Goal: Task Accomplishment & Management: Manage account settings

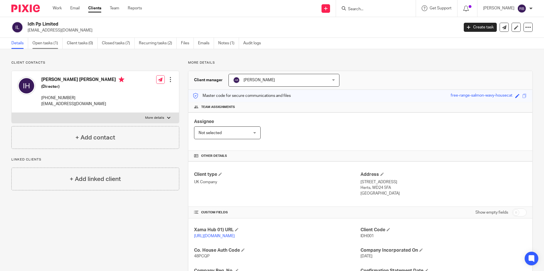
click at [52, 44] on link "Open tasks (1)" at bounding box center [47, 43] width 30 height 11
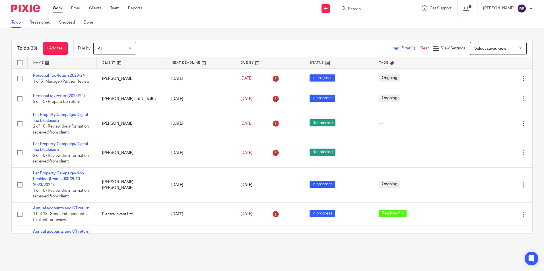
scroll to position [654, 0]
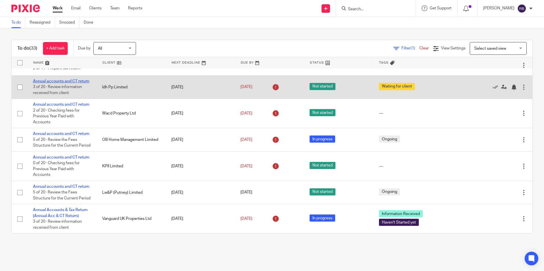
click at [65, 83] on link "Annual accounts and CT return" at bounding box center [61, 81] width 56 height 4
click at [56, 83] on link "Annual accounts and CT return" at bounding box center [61, 81] width 56 height 4
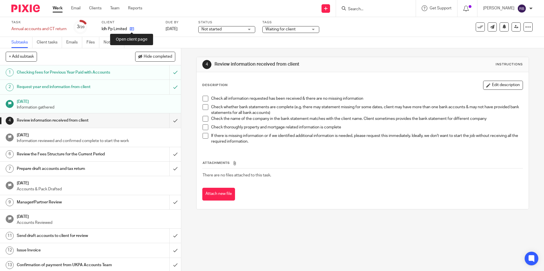
click at [132, 31] on icon at bounding box center [132, 29] width 4 height 4
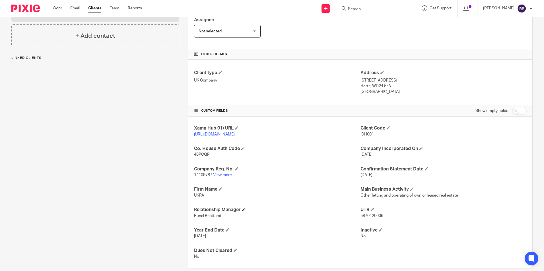
scroll to position [114, 0]
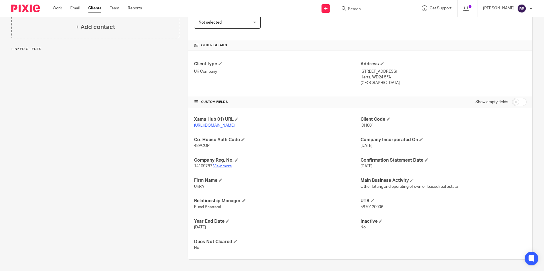
click at [221, 168] on link "View more" at bounding box center [222, 166] width 19 height 4
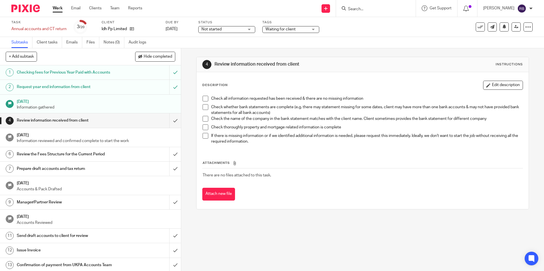
click at [208, 29] on span "Not started" at bounding box center [211, 29] width 20 height 4
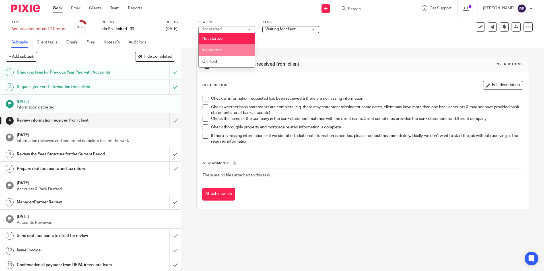
click at [219, 47] on li "In progress" at bounding box center [226, 50] width 56 height 12
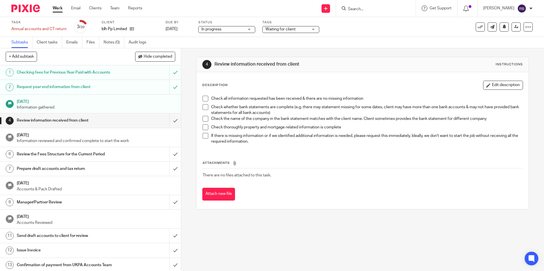
click at [295, 28] on span "Waiting for client" at bounding box center [280, 29] width 30 height 4
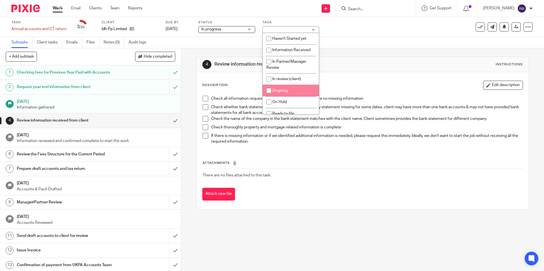
click at [282, 88] on li "Ongoing" at bounding box center [290, 91] width 56 height 12
checkbox input "true"
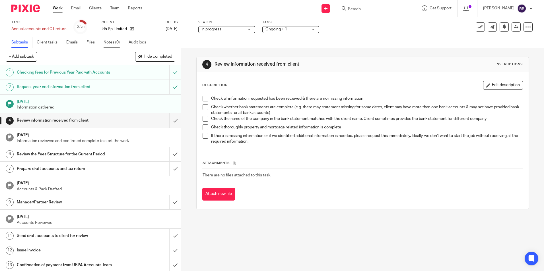
click at [113, 44] on link "Notes (0)" at bounding box center [114, 42] width 21 height 11
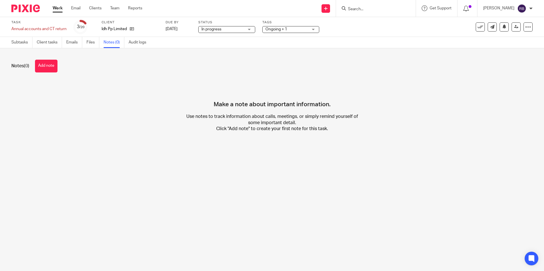
click at [298, 31] on span "Ongoing + 1" at bounding box center [286, 29] width 43 height 6
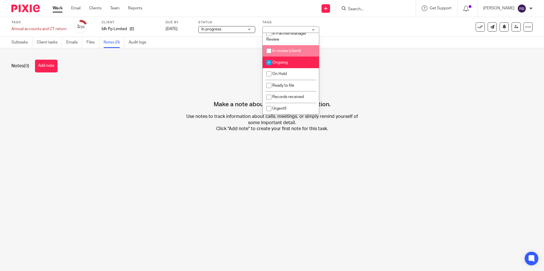
scroll to position [57, 0]
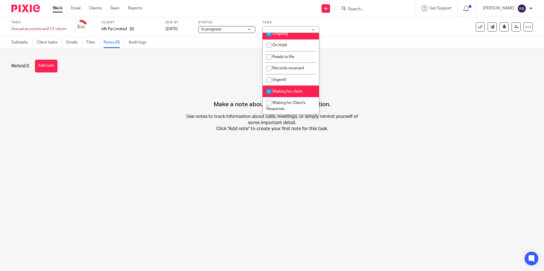
click at [280, 93] on span "Waiting for client" at bounding box center [287, 92] width 30 height 4
checkbox input "false"
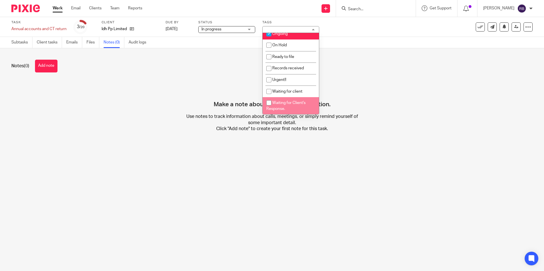
click at [273, 162] on main "Task Annual accounts and CT return Save Annual accounts and CT return 3 /20 Cli…" at bounding box center [272, 135] width 544 height 271
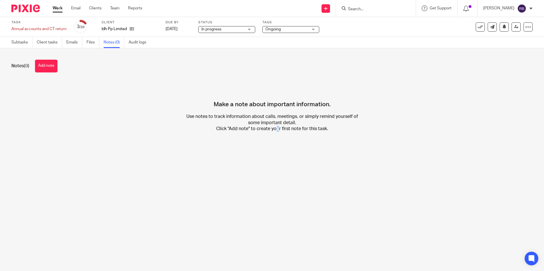
click at [55, 9] on link "Work" at bounding box center [58, 8] width 10 height 6
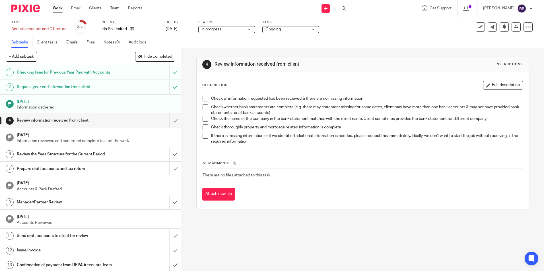
click at [136, 26] on div "Idh Pp Limited" at bounding box center [130, 29] width 57 height 6
click at [131, 29] on icon at bounding box center [132, 29] width 4 height 4
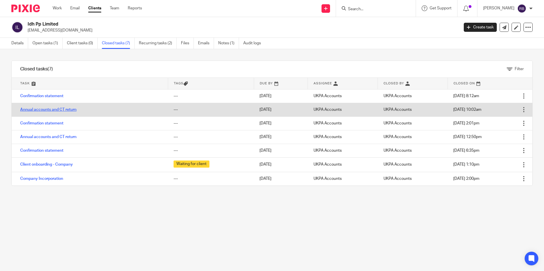
click at [53, 110] on link "Annual accounts and CT return" at bounding box center [48, 110] width 56 height 4
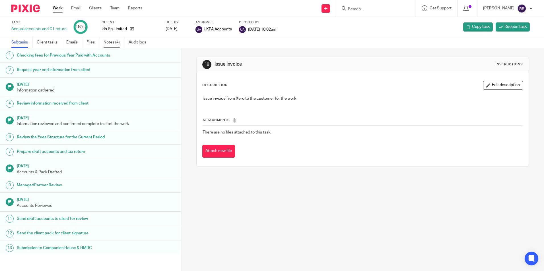
click at [116, 40] on link "Notes (4)" at bounding box center [114, 42] width 21 height 11
